Goal: Check status: Check status

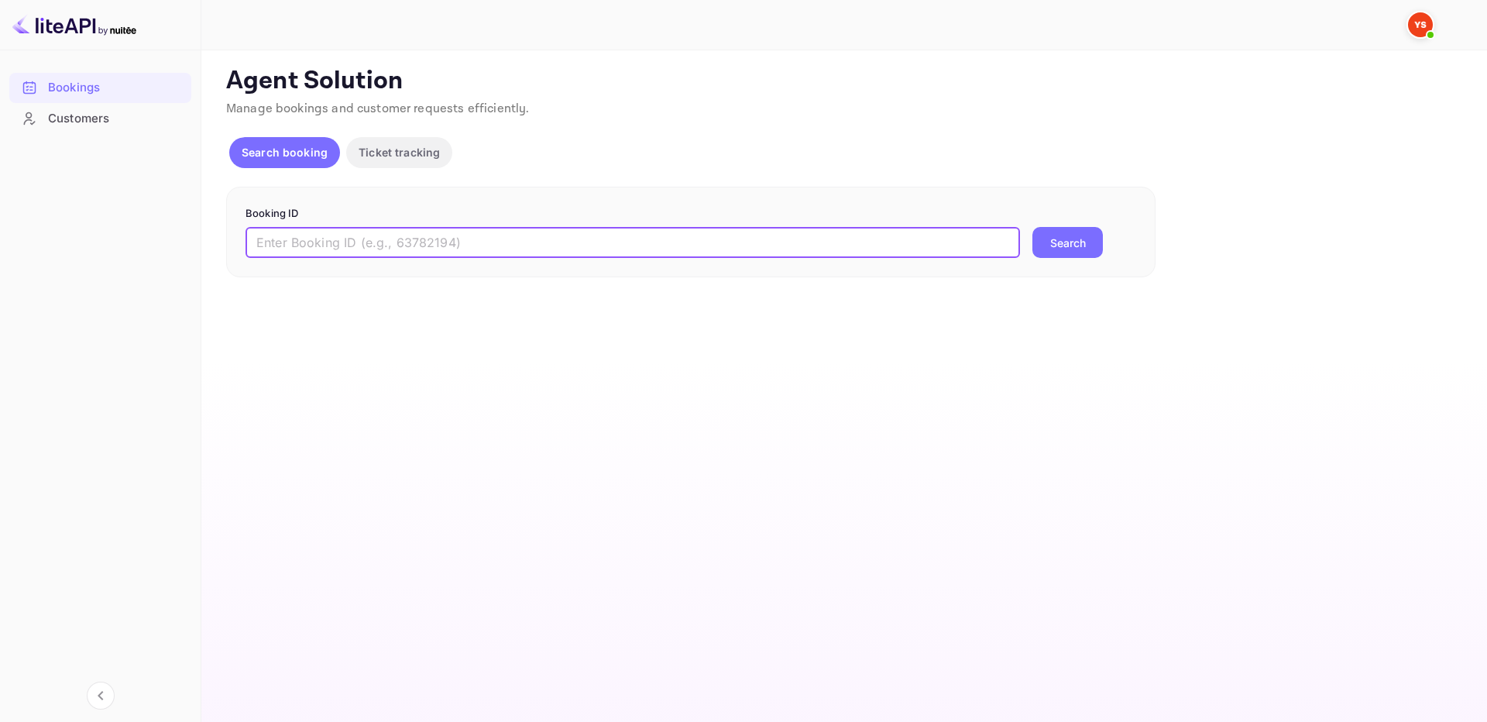
click at [540, 251] on input "text" at bounding box center [632, 242] width 774 height 31
paste input "8867084"
type input "8867084"
click at [1069, 230] on button "Search" at bounding box center [1067, 242] width 70 height 31
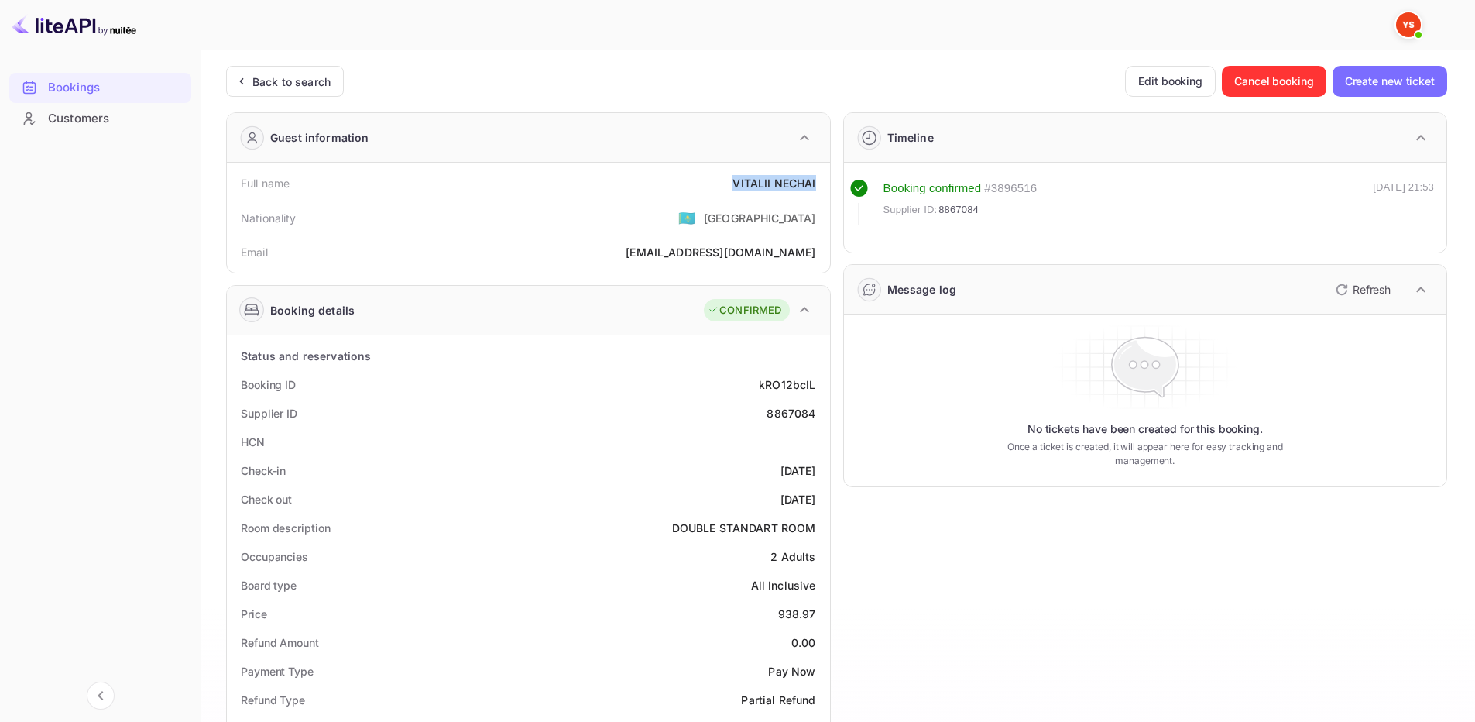
drag, startPoint x: 729, startPoint y: 180, endPoint x: 819, endPoint y: 184, distance: 89.9
click at [819, 184] on div "Full name [PERSON_NAME]" at bounding box center [528, 183] width 591 height 29
copy div "VITALII NECHAI"
drag, startPoint x: 788, startPoint y: 616, endPoint x: 818, endPoint y: 609, distance: 31.9
click at [818, 609] on div "Price 938.97" at bounding box center [528, 613] width 591 height 29
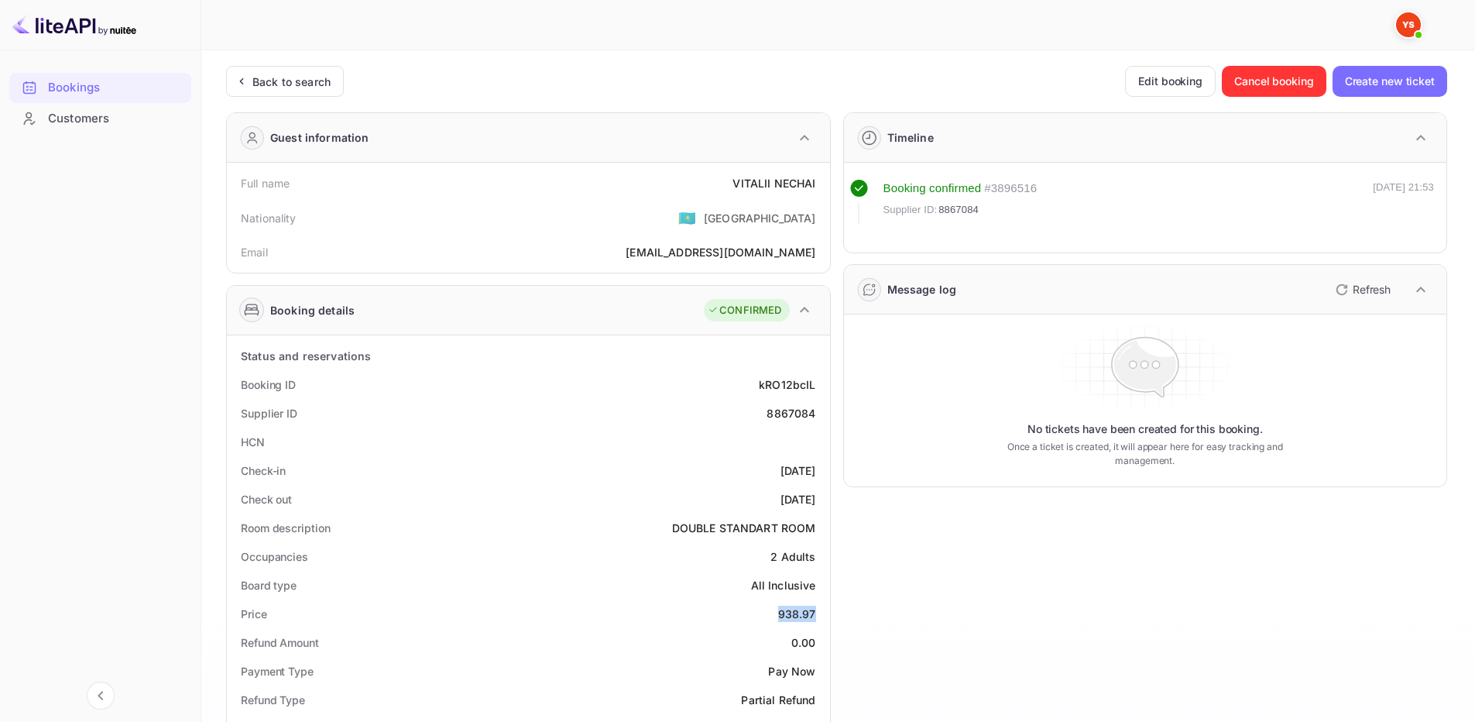
copy div "938.97"
